Goal: Transaction & Acquisition: Purchase product/service

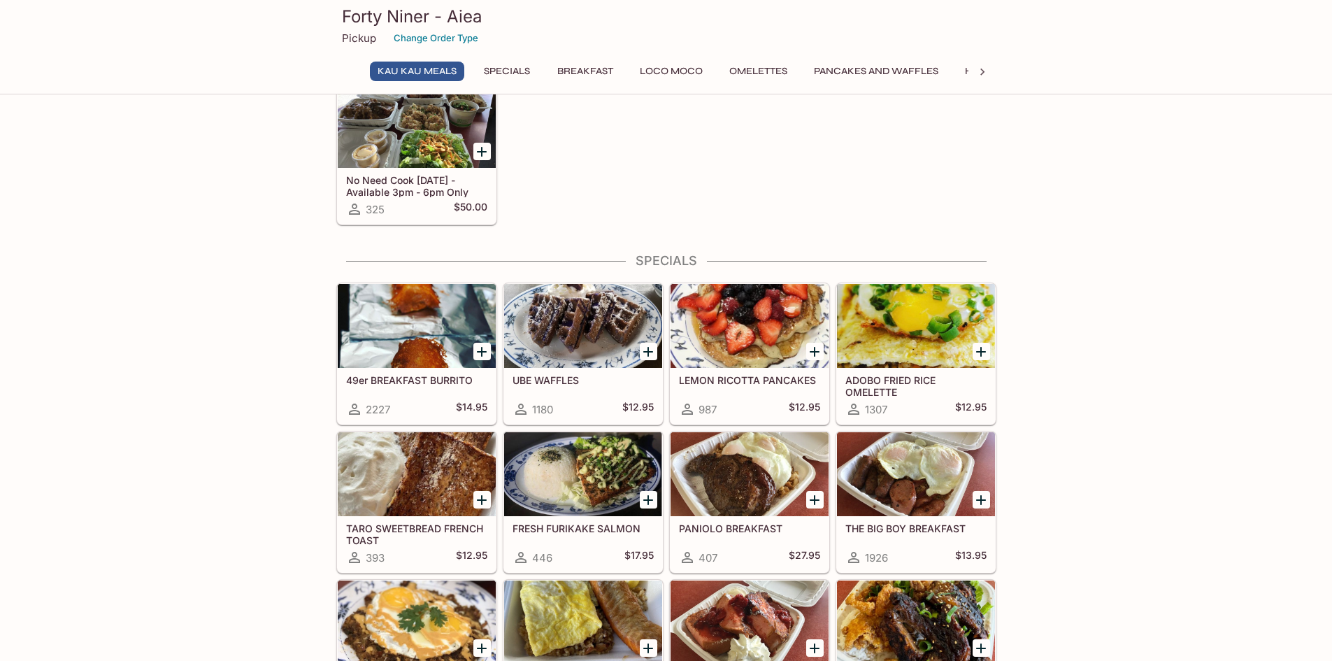
scroll to position [70, 0]
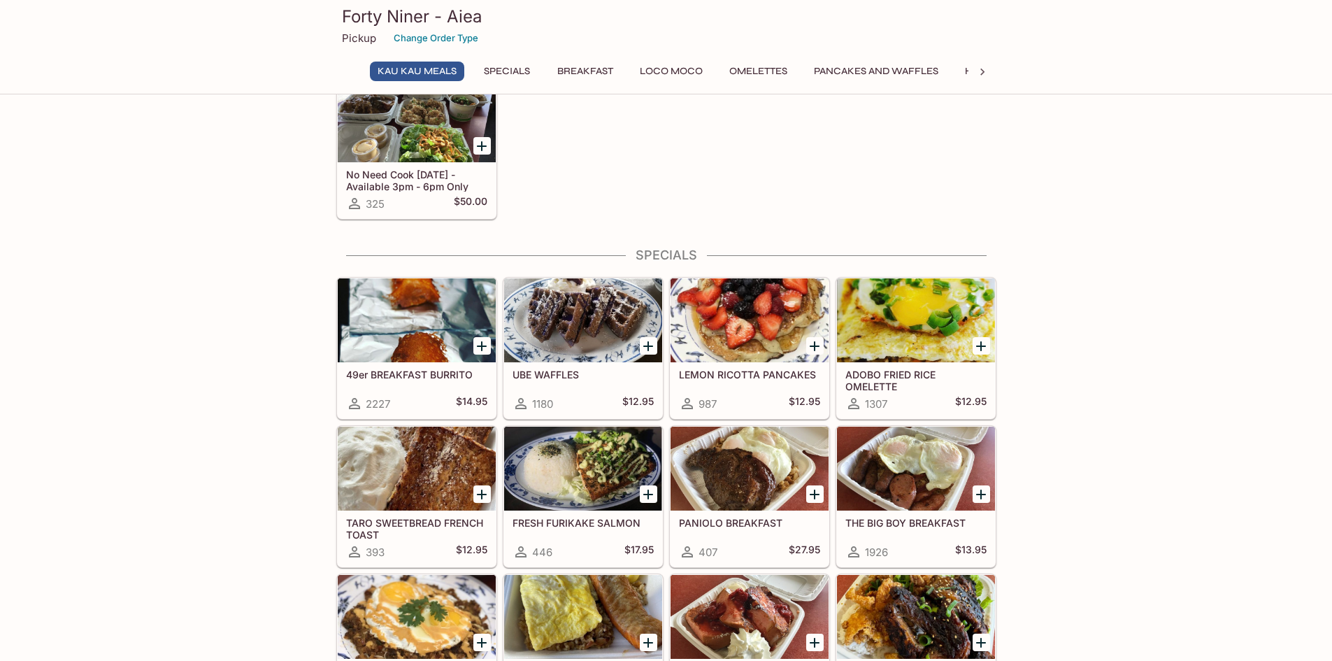
click at [817, 345] on icon "Add LEMON RICOTTA PANCAKES" at bounding box center [814, 346] width 17 height 17
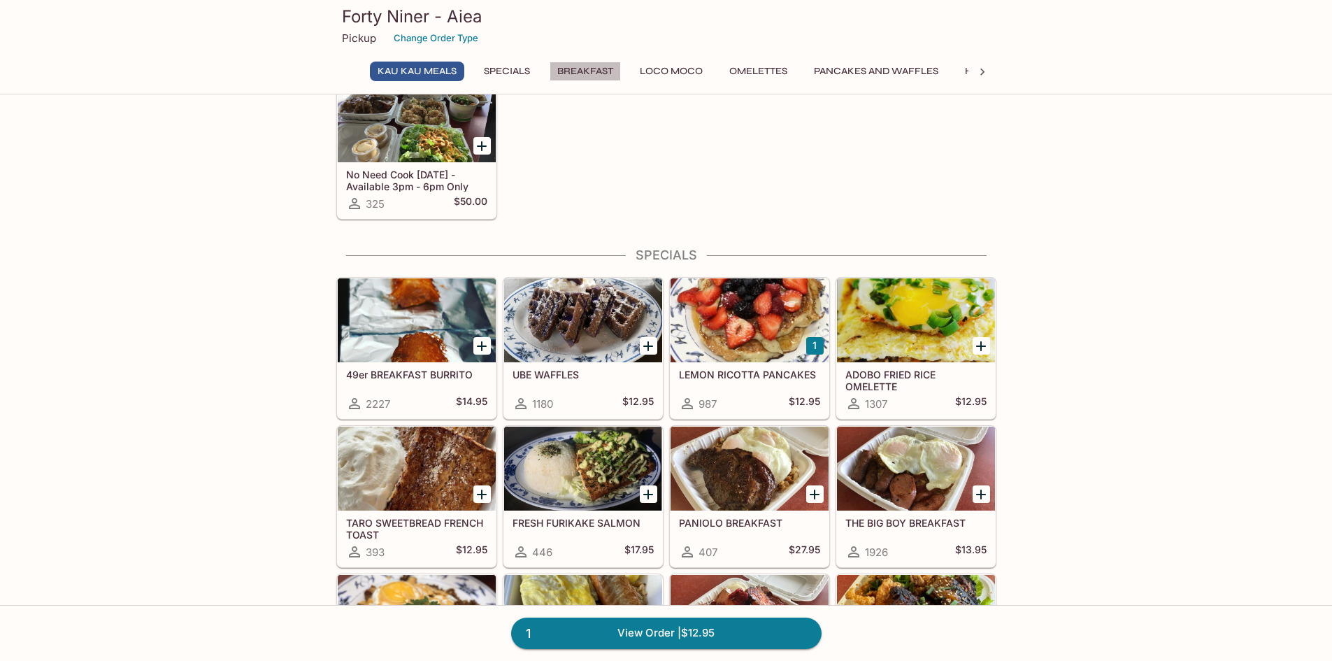
click at [576, 66] on button "Breakfast" at bounding box center [585, 72] width 71 height 20
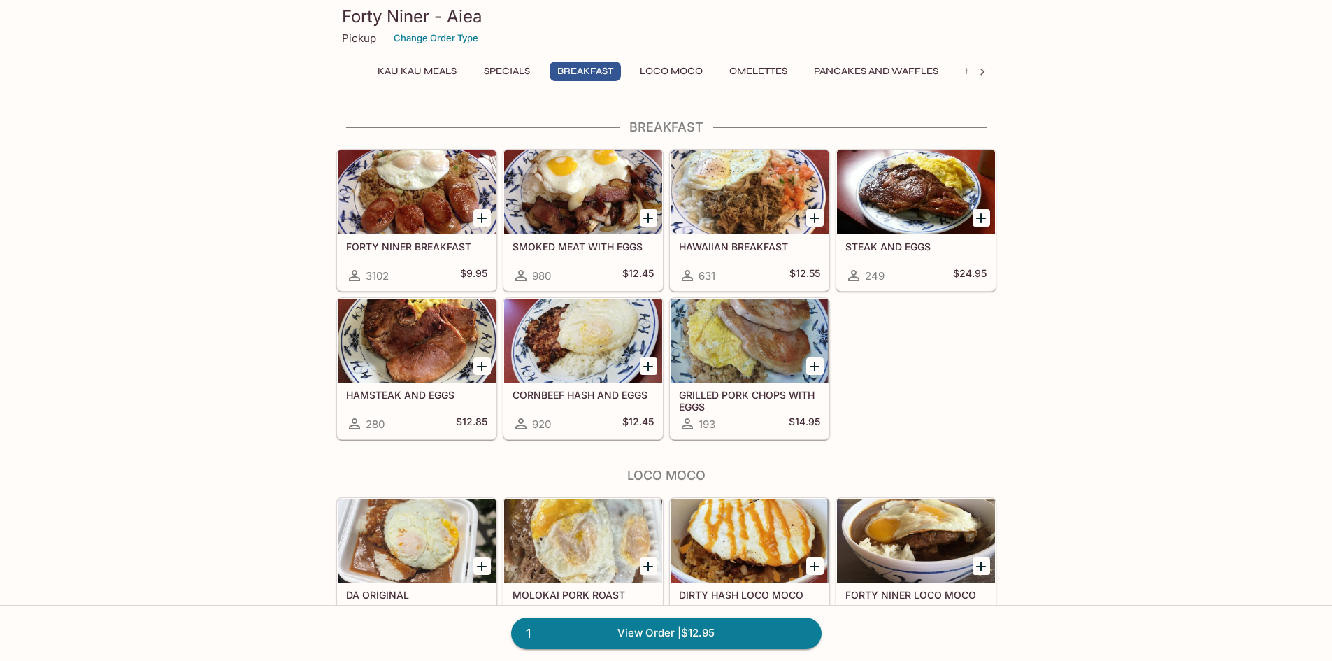
scroll to position [695, 0]
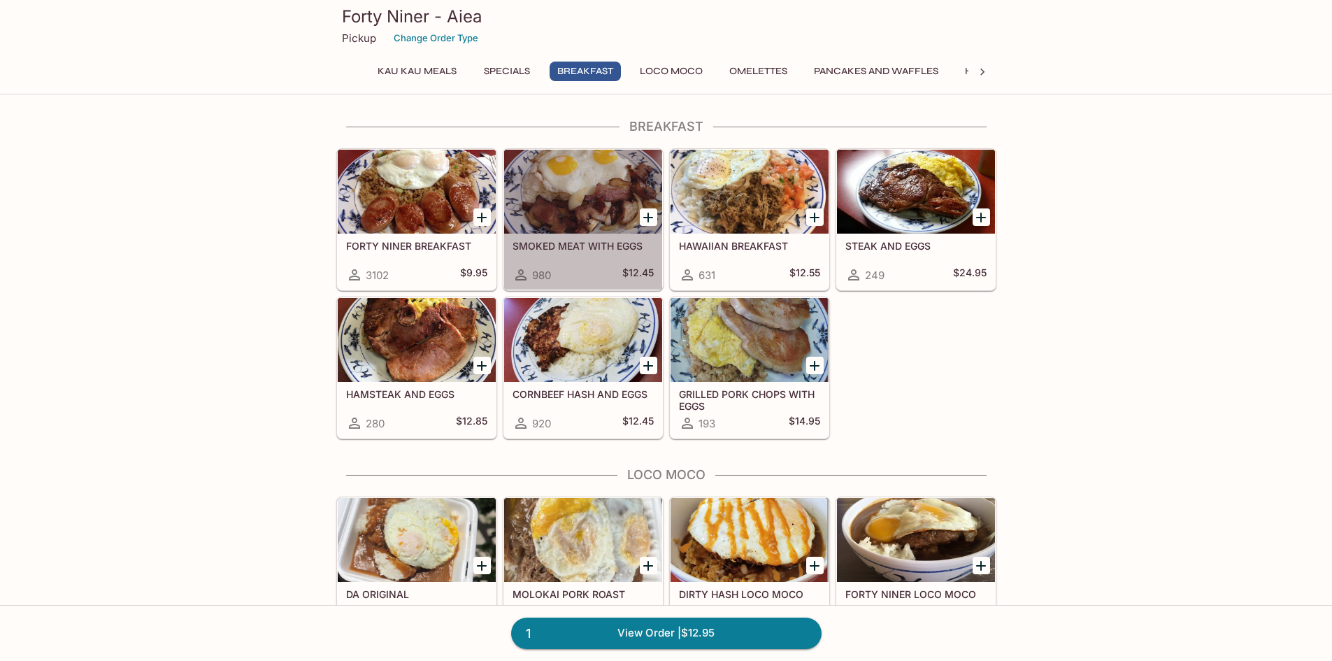
click at [595, 194] on div at bounding box center [583, 192] width 158 height 84
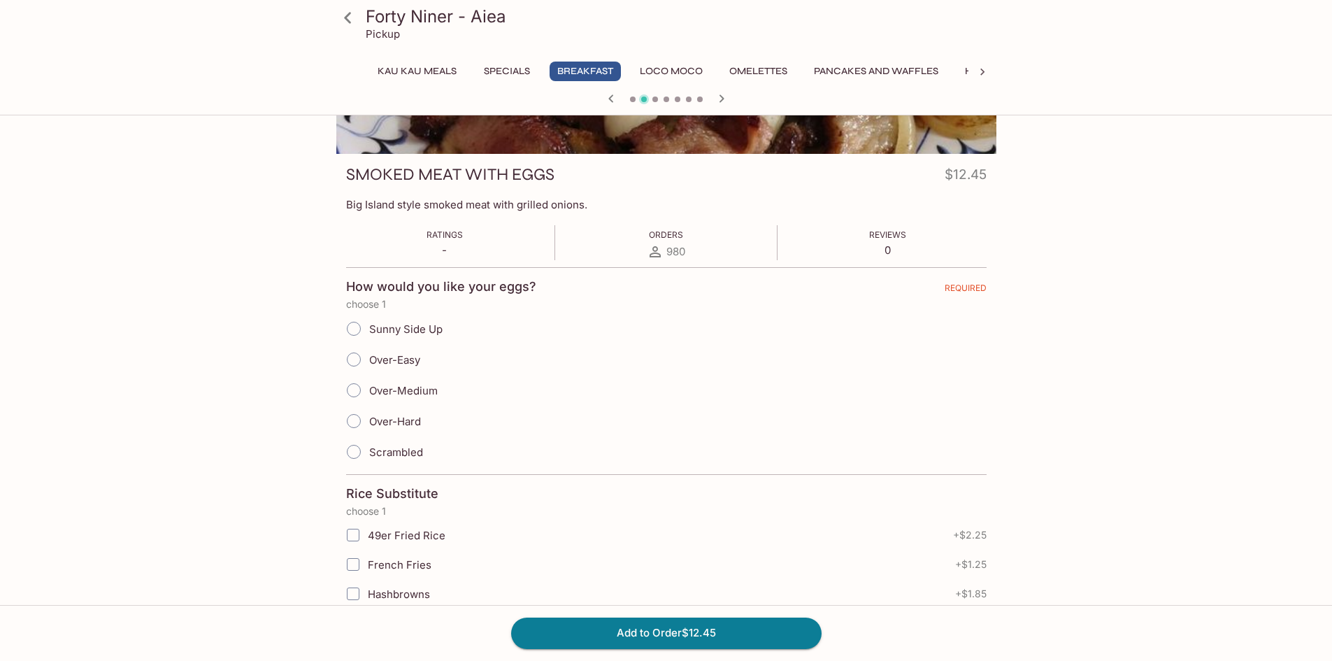
scroll to position [210, 0]
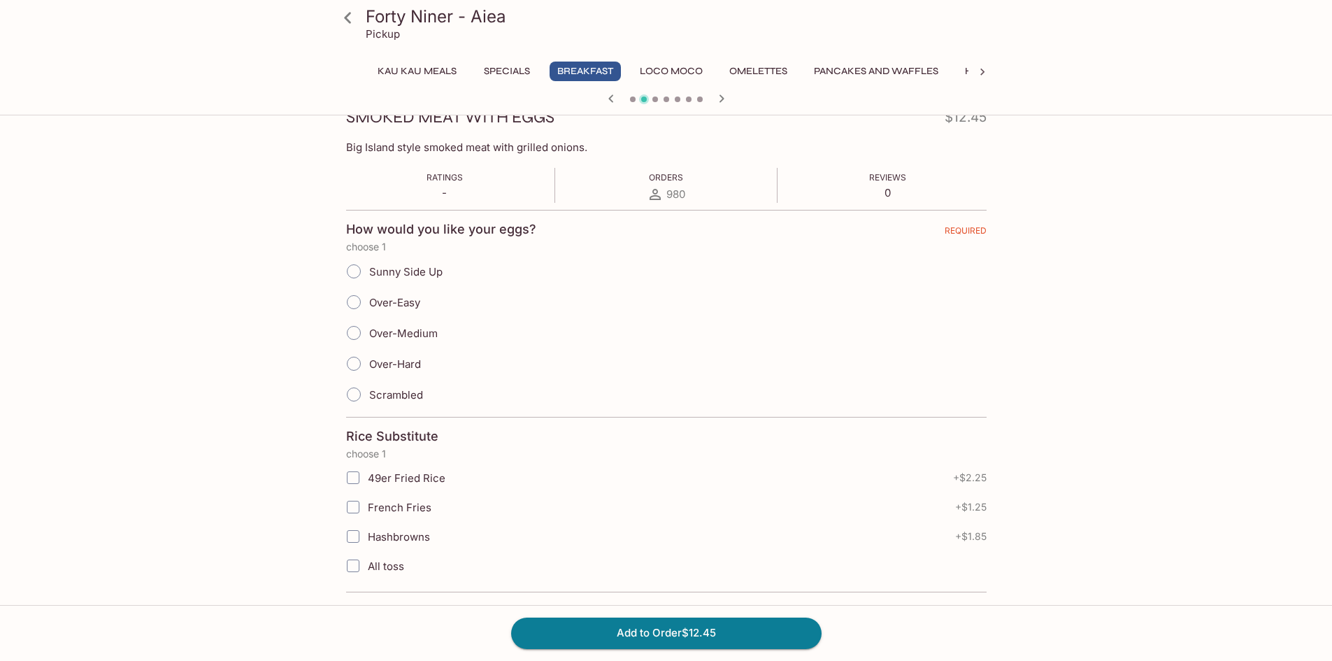
click at [357, 364] on input "Over-Hard" at bounding box center [353, 363] width 29 height 29
radio input "true"
click at [355, 536] on input "Hashbrowns" at bounding box center [353, 536] width 28 height 28
checkbox input "true"
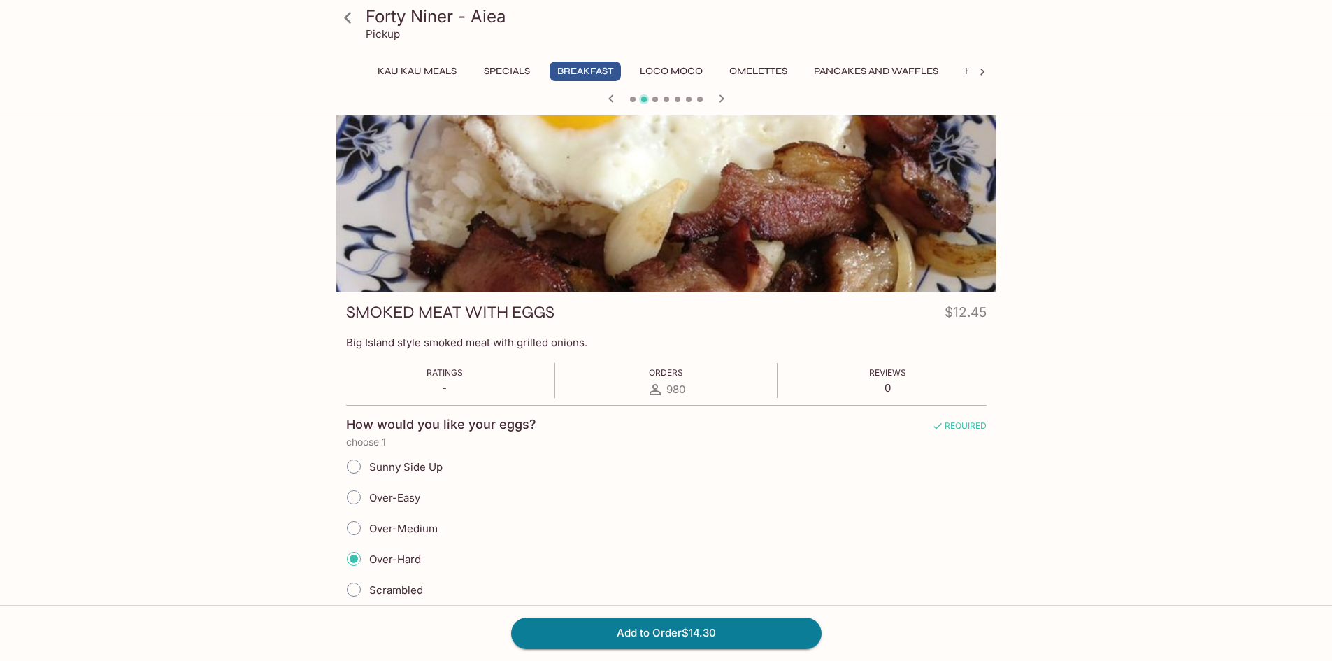
scroll to position [0, 0]
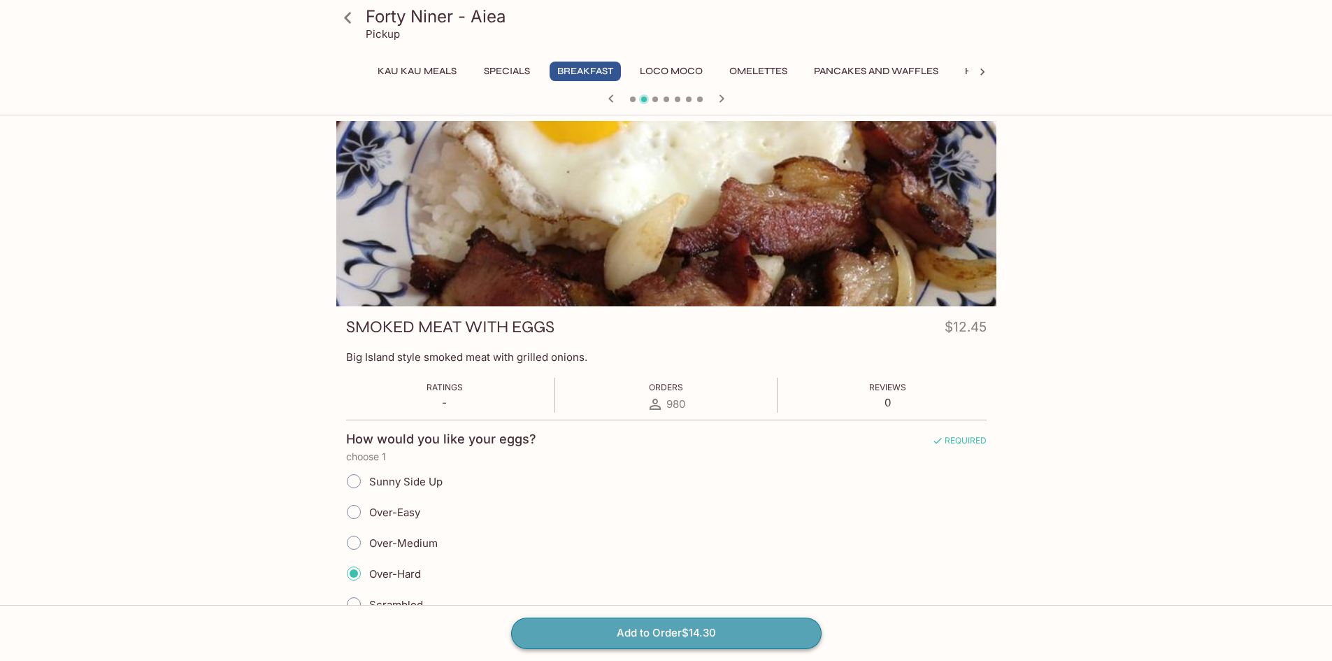
click at [702, 638] on button "Add to Order $14.30" at bounding box center [666, 632] width 310 height 31
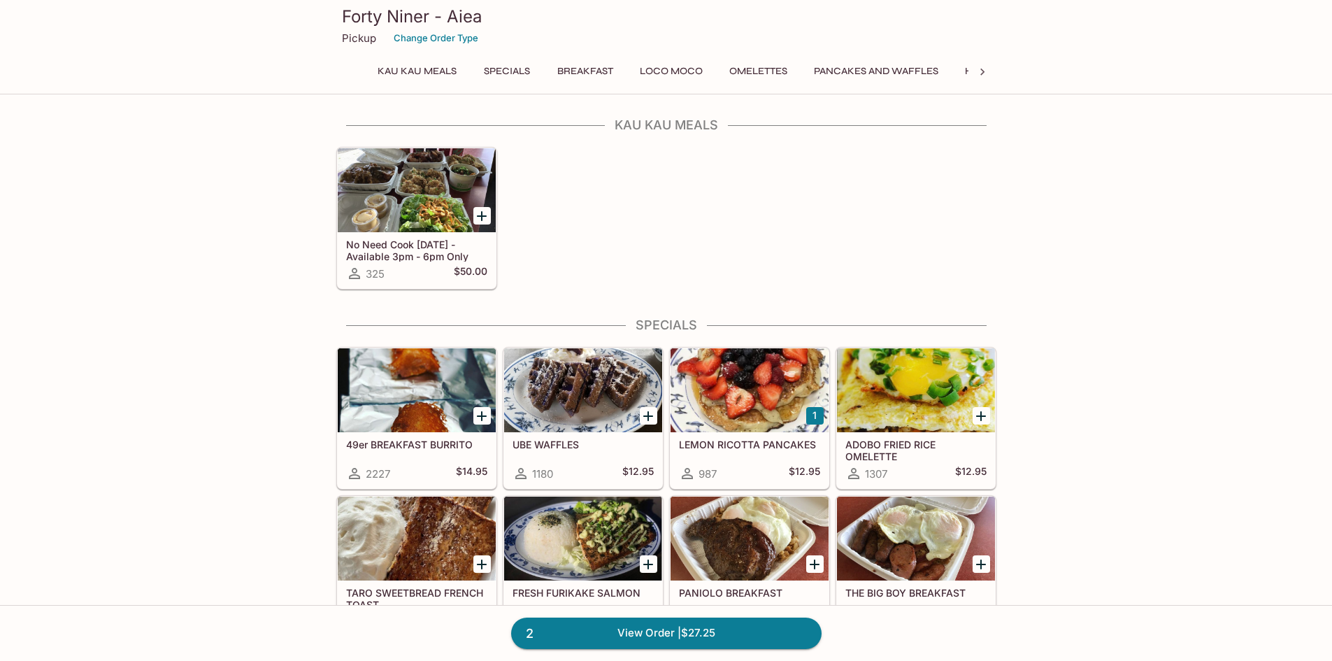
click at [600, 72] on button "Breakfast" at bounding box center [585, 72] width 71 height 20
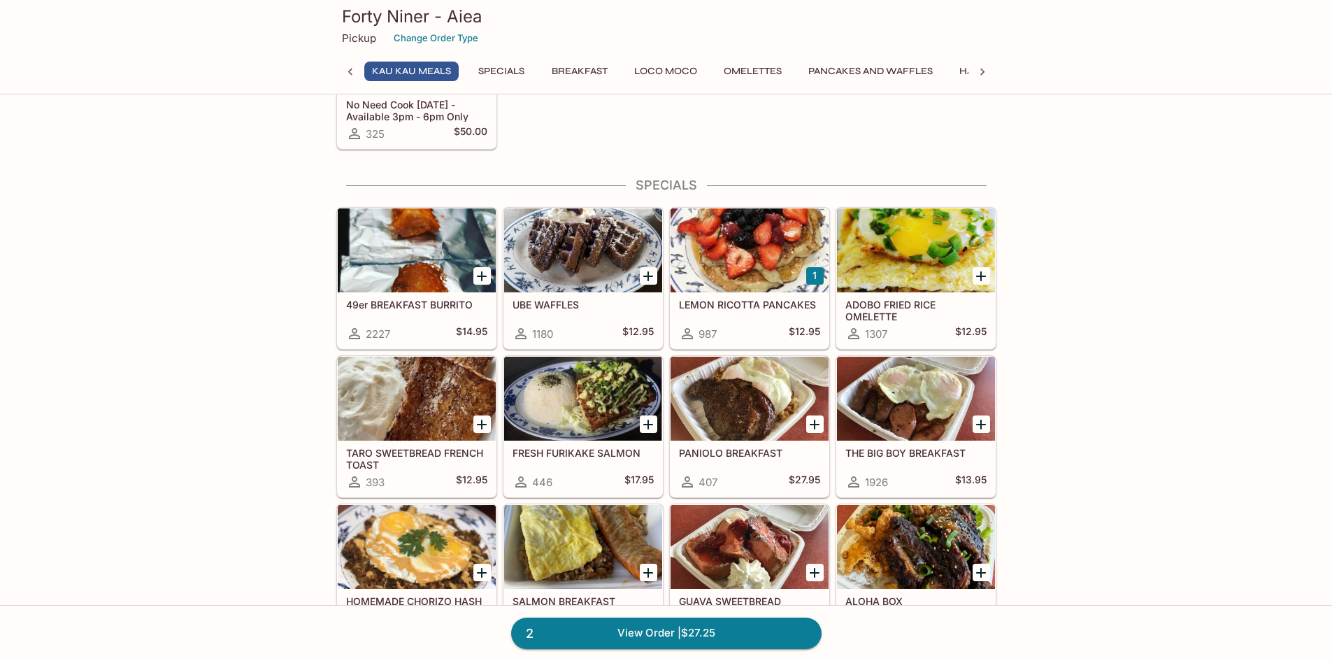
click at [471, 255] on div at bounding box center [417, 250] width 158 height 84
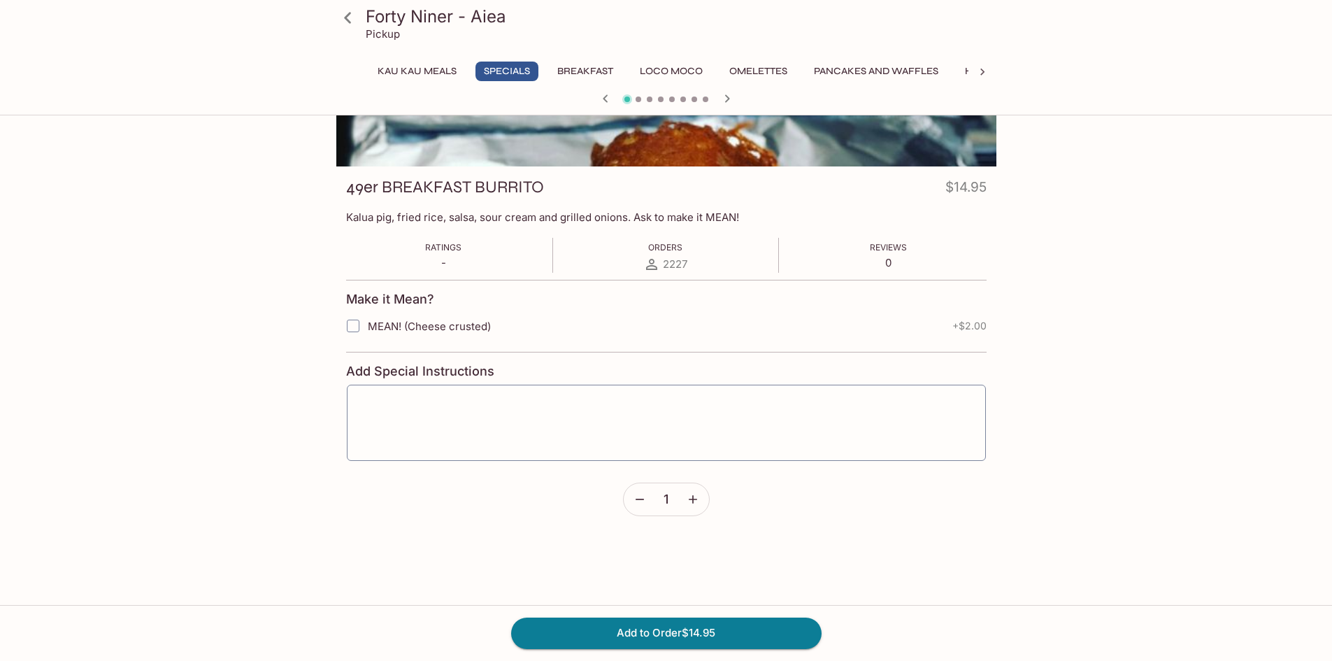
click at [696, 494] on icon "button" at bounding box center [693, 499] width 14 height 14
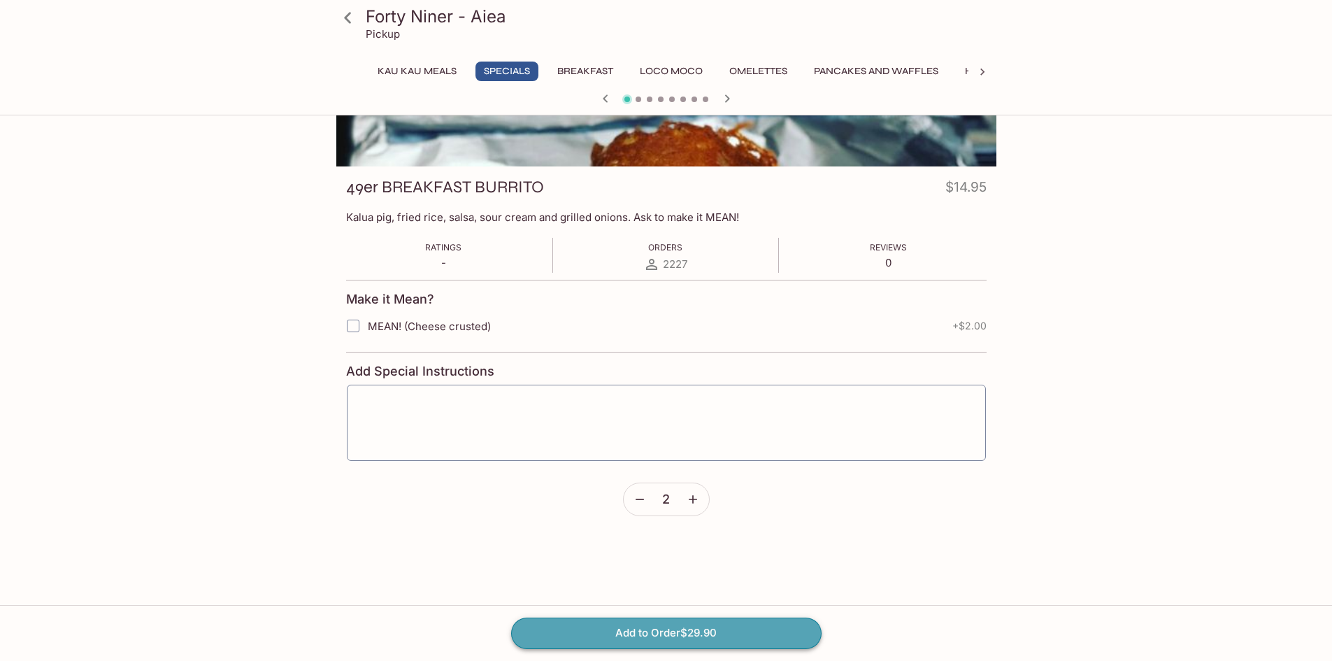
click at [722, 633] on button "Add to Order $29.90" at bounding box center [666, 632] width 310 height 31
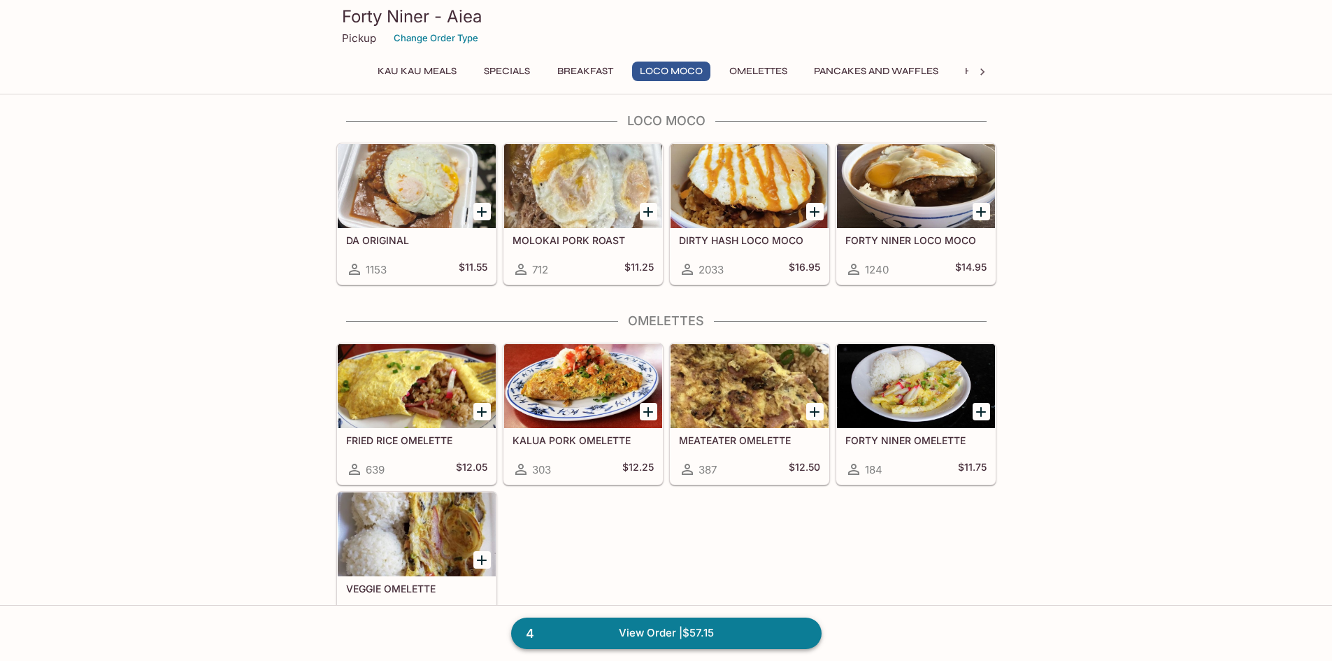
click at [720, 626] on link "4 View Order | $57.15" at bounding box center [666, 632] width 310 height 31
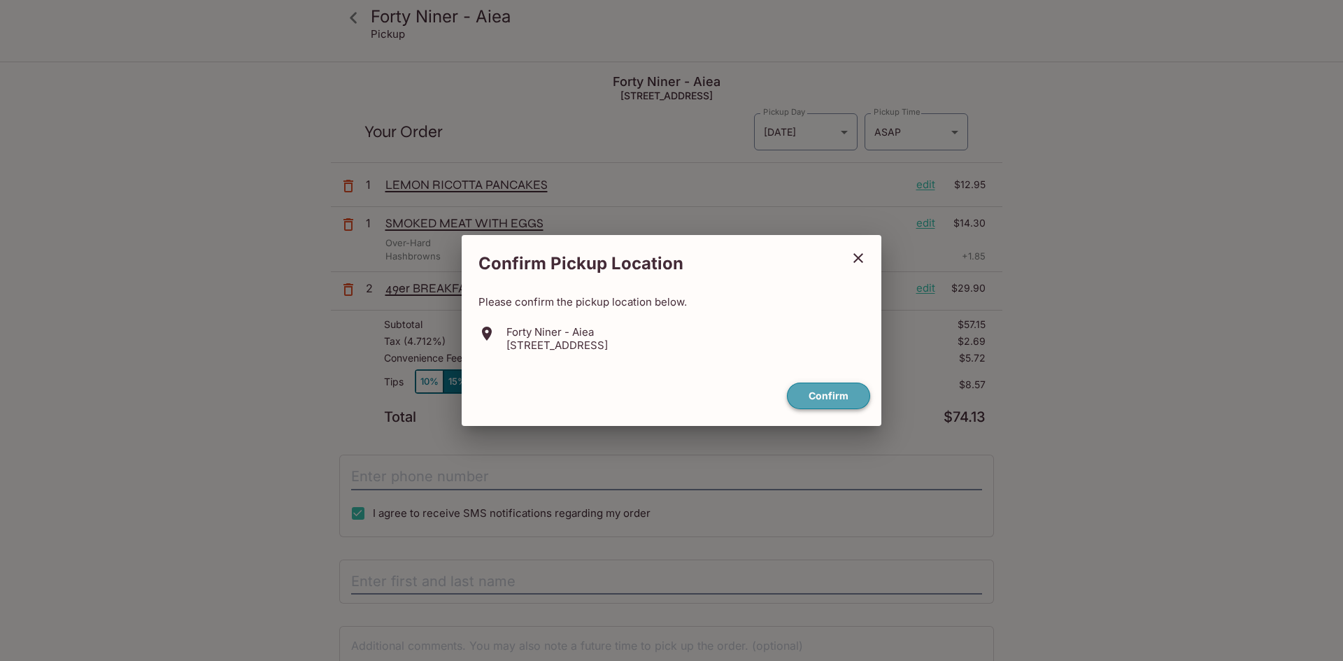
click at [844, 385] on button "Confirm" at bounding box center [828, 396] width 83 height 27
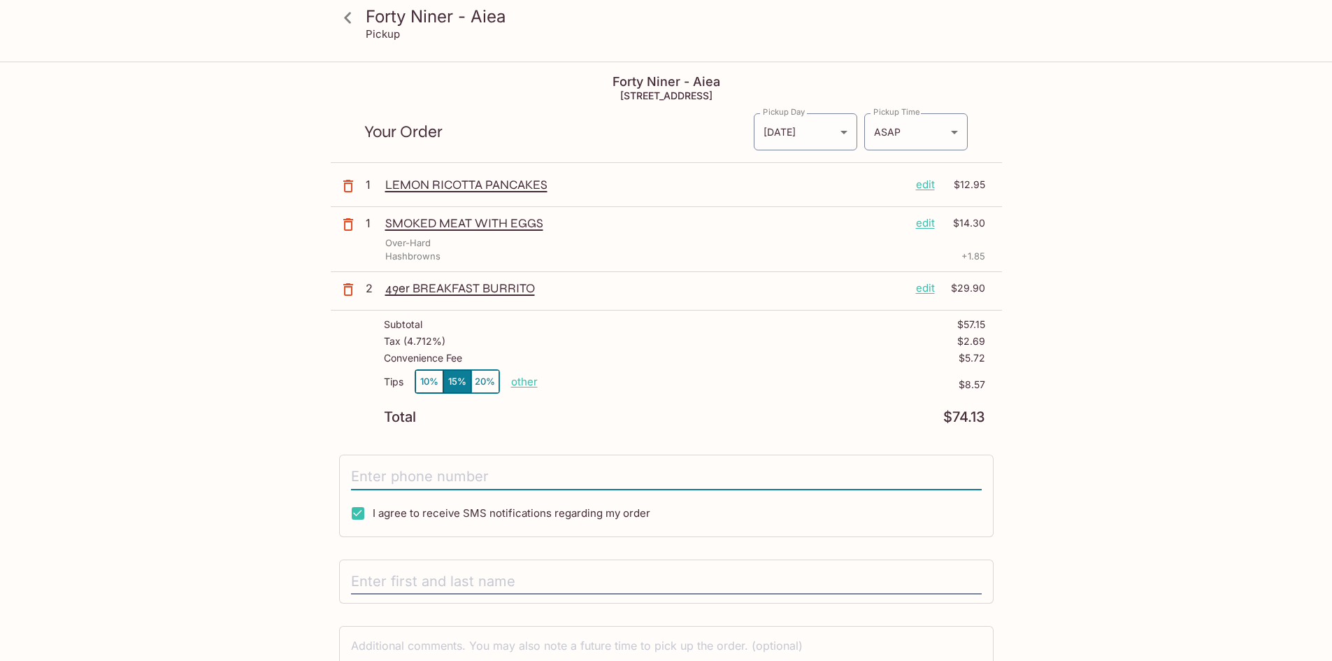
click at [481, 483] on input "tel" at bounding box center [666, 477] width 631 height 27
type input "[PHONE_NUMBER]"
click at [508, 587] on input "text" at bounding box center [666, 582] width 631 height 27
click at [508, 578] on input "text" at bounding box center [666, 582] width 631 height 27
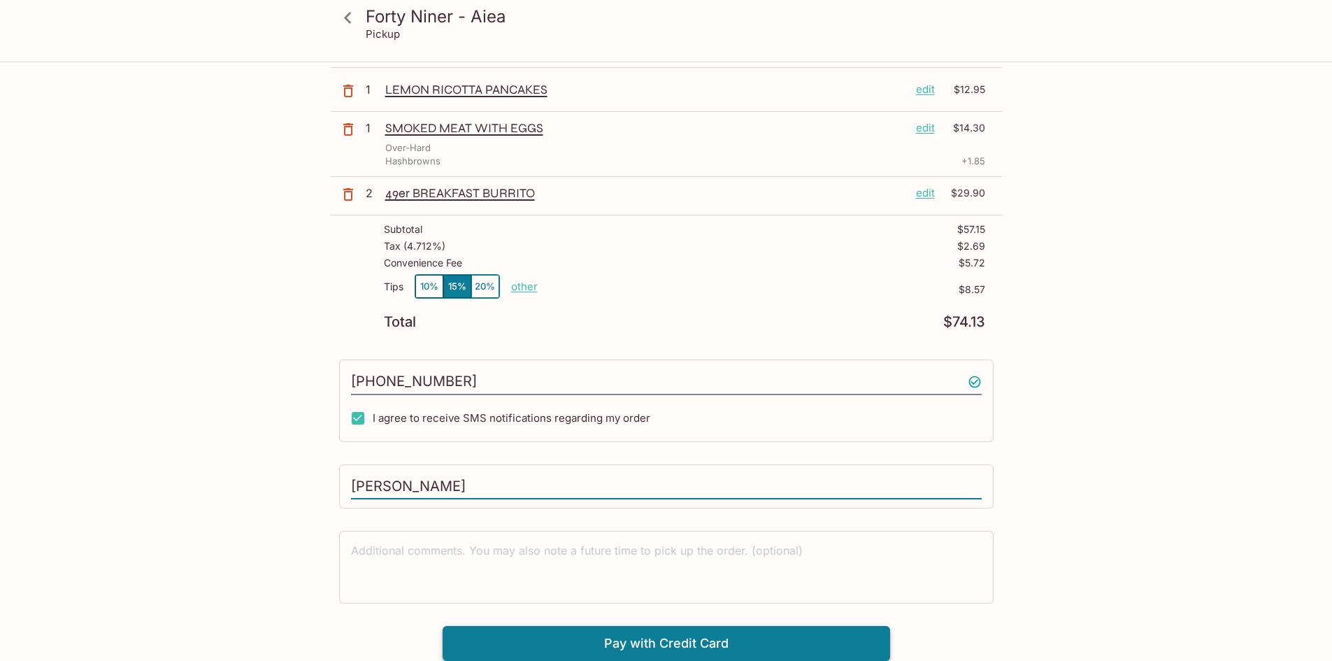
type input "[PERSON_NAME]"
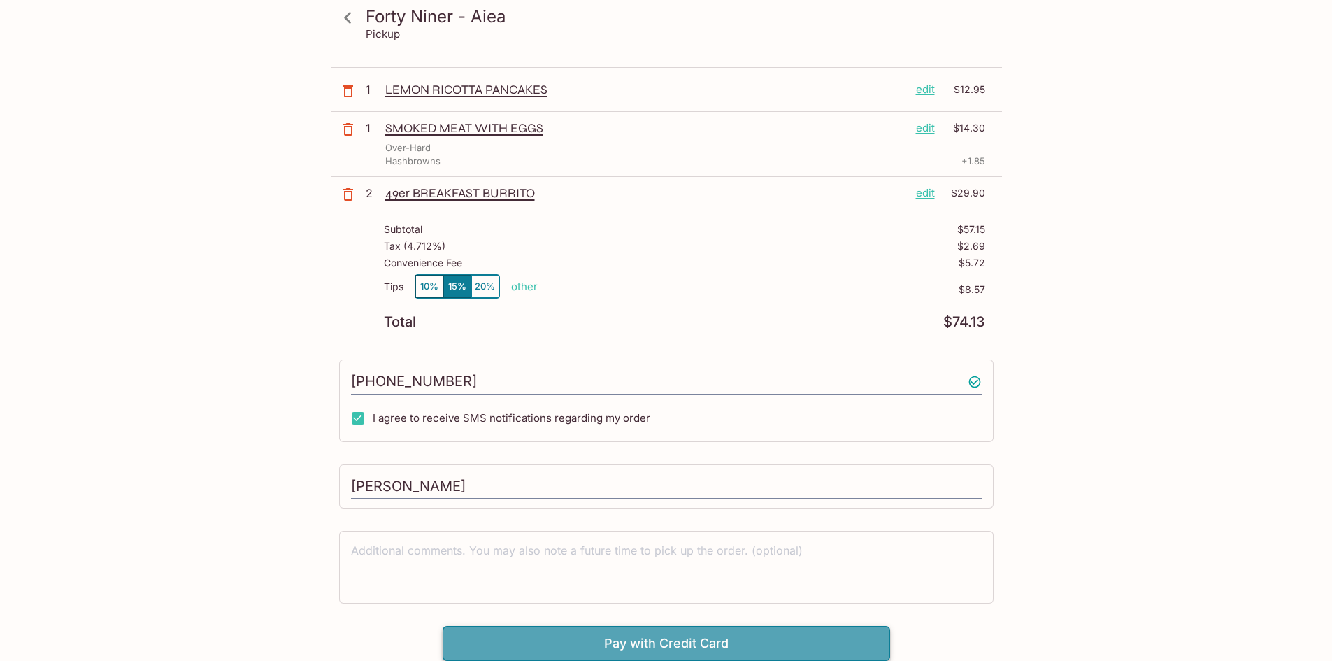
click at [632, 641] on button "Pay with Credit Card" at bounding box center [667, 643] width 448 height 35
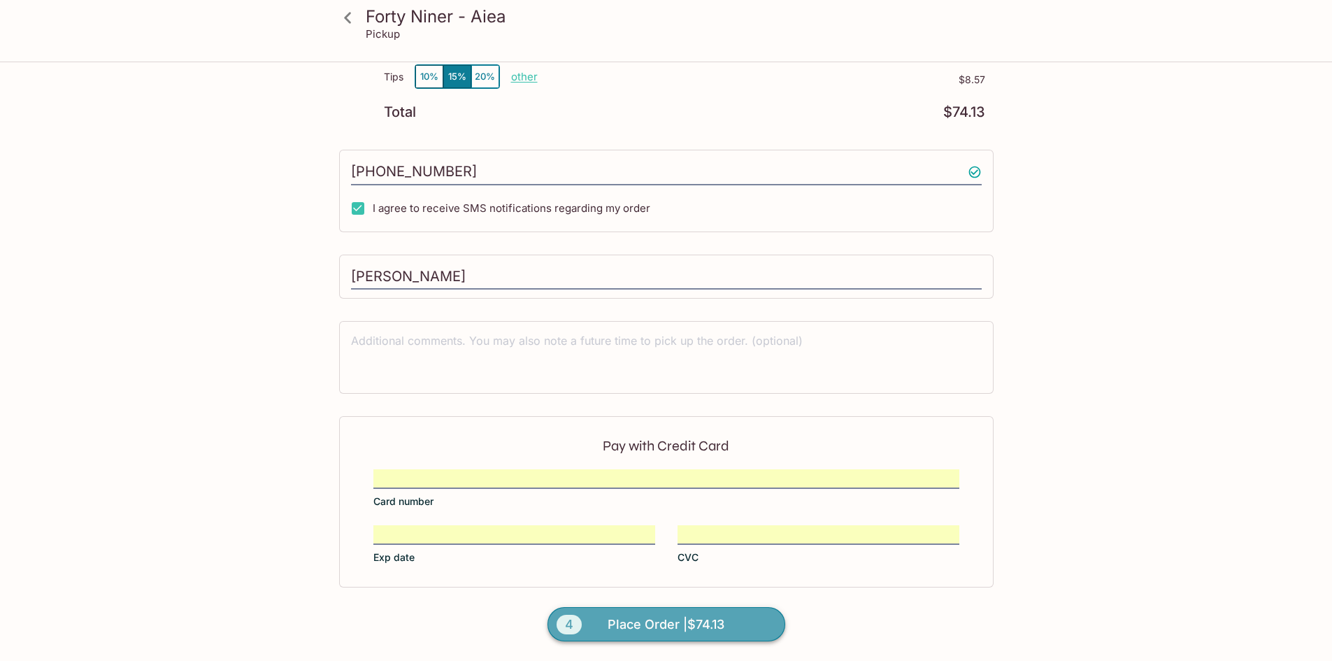
click at [696, 631] on span "Place Order | $74.13" at bounding box center [666, 624] width 117 height 22
